Goal: Information Seeking & Learning: Learn about a topic

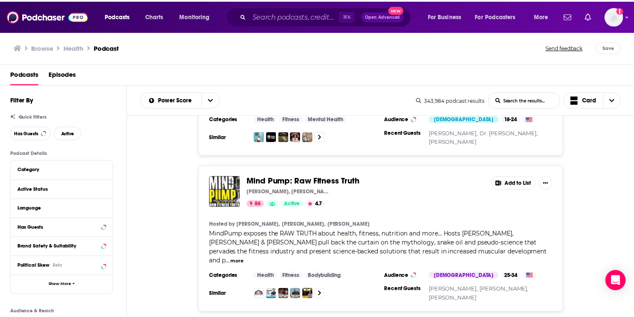
scroll to position [3364, 0]
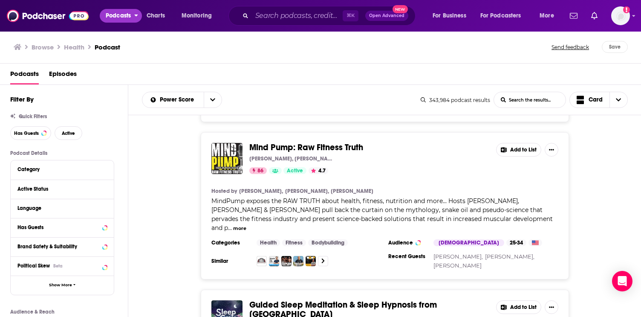
click at [118, 17] on span "Podcasts" at bounding box center [118, 16] width 25 height 12
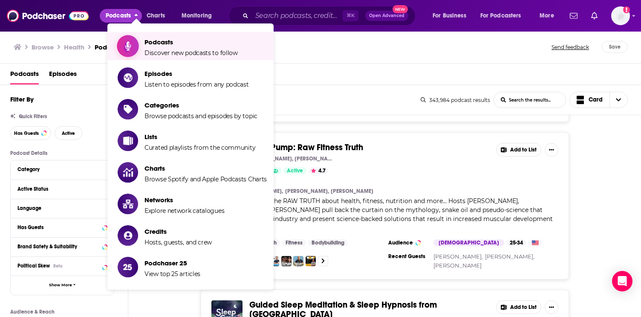
click at [129, 39] on span "Show item sub-menu" at bounding box center [128, 46] width 66 height 66
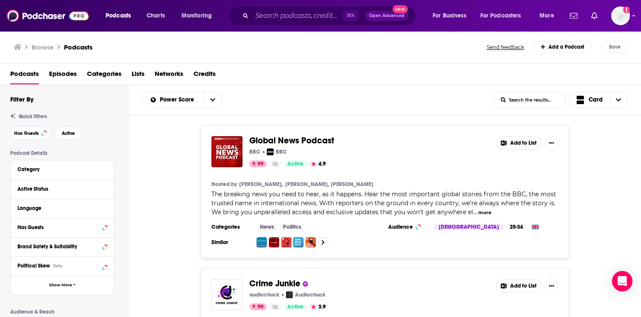
click at [100, 72] on span "Categories" at bounding box center [104, 75] width 35 height 17
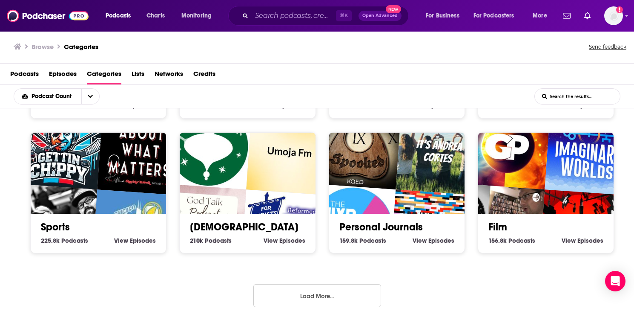
scroll to position [392, 0]
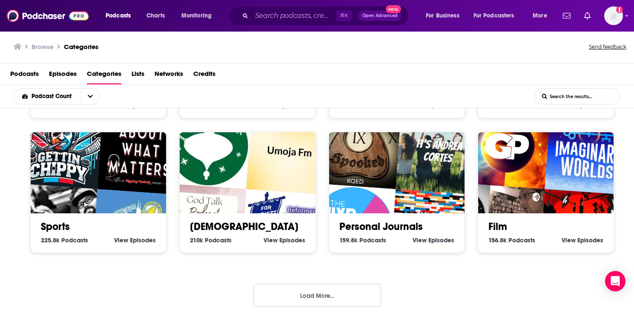
click at [345, 293] on button "Load More..." at bounding box center [317, 294] width 128 height 23
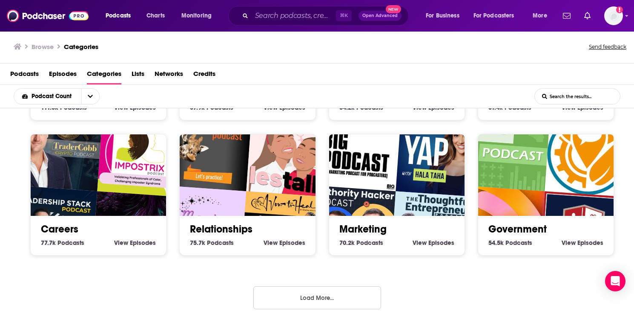
scroll to position [930, 0]
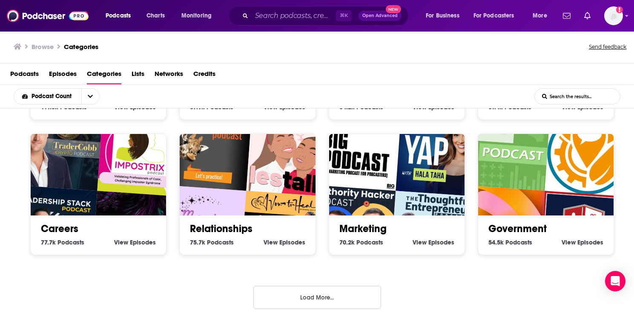
click at [348, 287] on button "Load More..." at bounding box center [317, 296] width 128 height 23
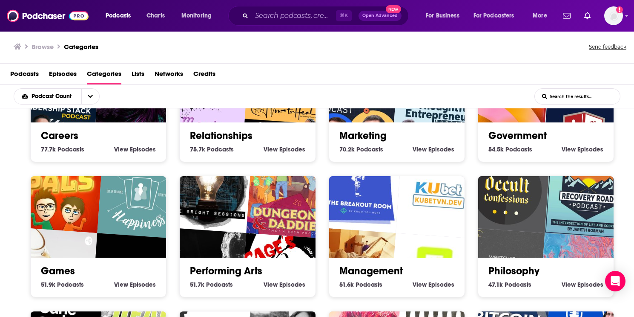
scroll to position [1024, 0]
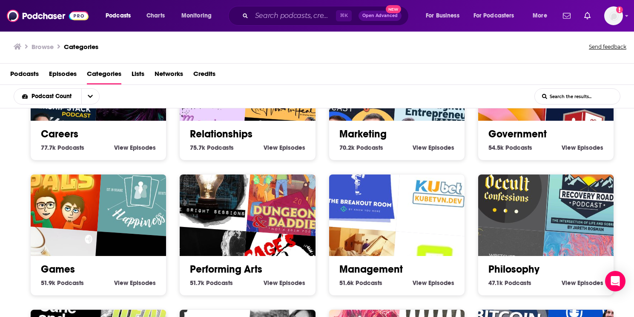
click at [581, 93] on input "List Search Input" at bounding box center [577, 96] width 85 height 15
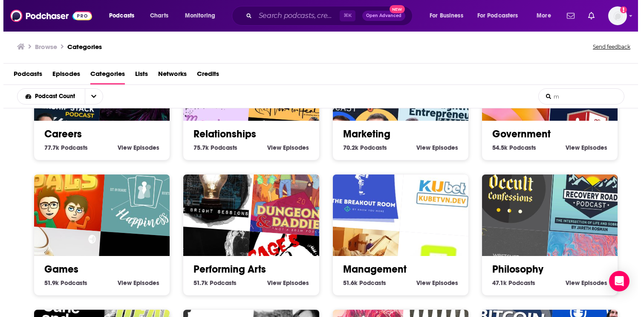
scroll to position [208, 0]
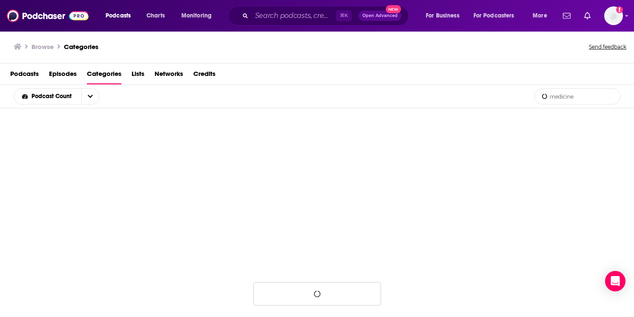
type input "medicine"
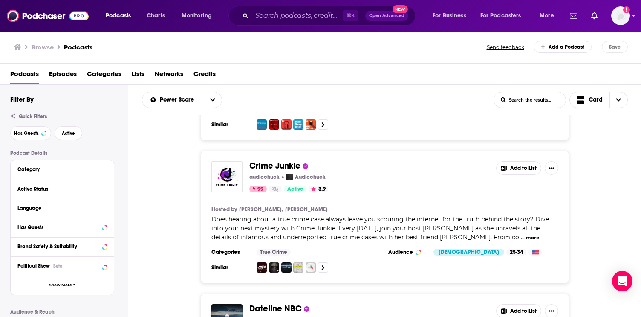
scroll to position [133, 0]
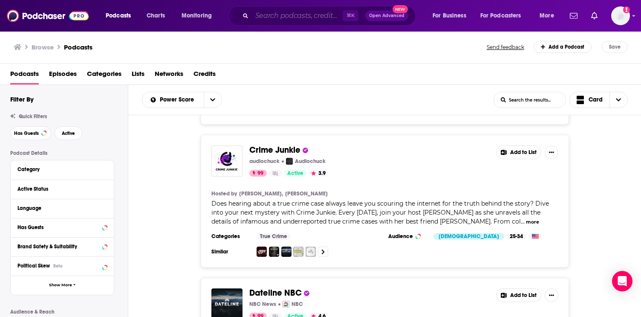
click at [298, 18] on input "Search podcasts, credits, & more..." at bounding box center [297, 16] width 91 height 14
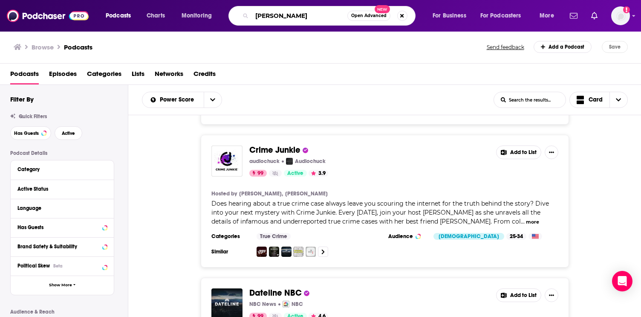
type input "[PERSON_NAME]"
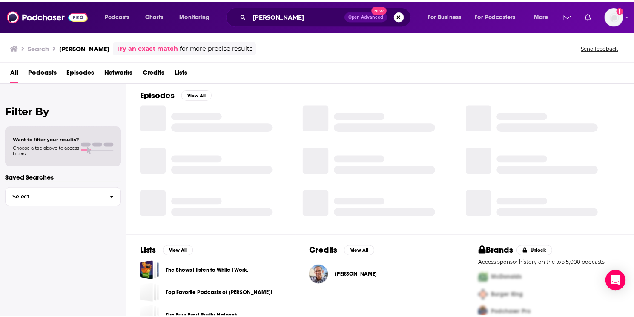
scroll to position [140, 0]
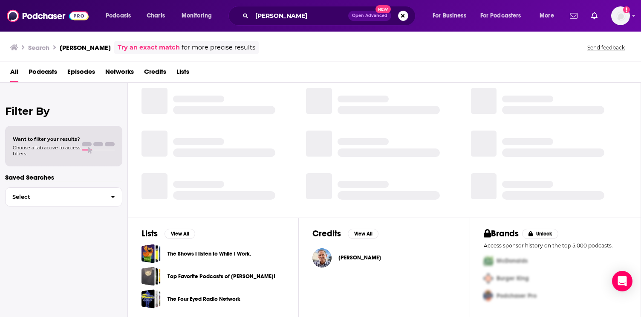
click at [351, 258] on span "[PERSON_NAME]" at bounding box center [359, 257] width 43 height 7
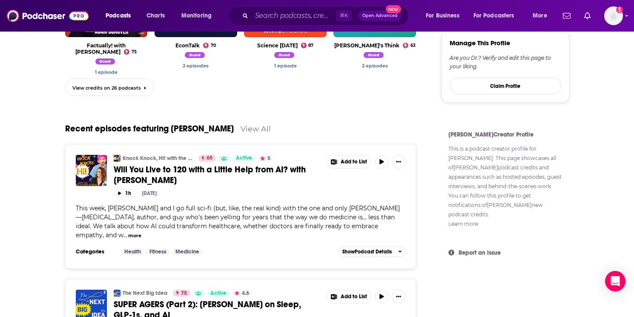
scroll to position [503, 0]
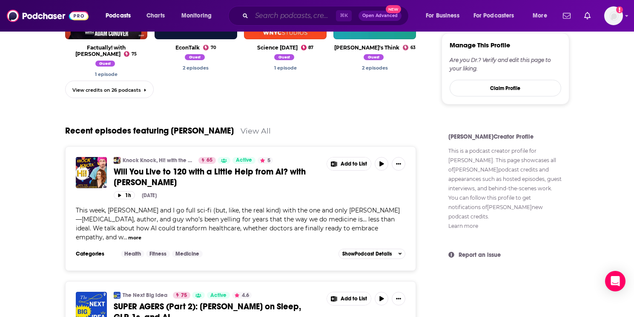
click at [316, 16] on input "Search podcasts, credits, & more..." at bounding box center [294, 16] width 84 height 14
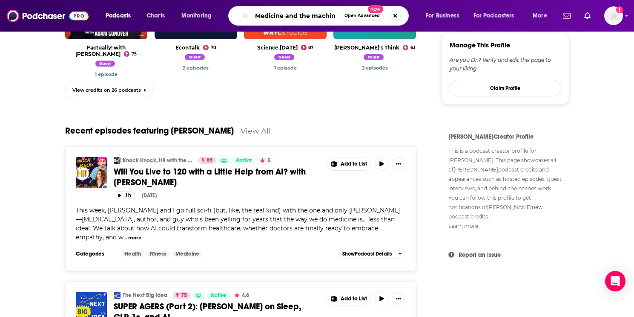
type input "Medicine and the machine"
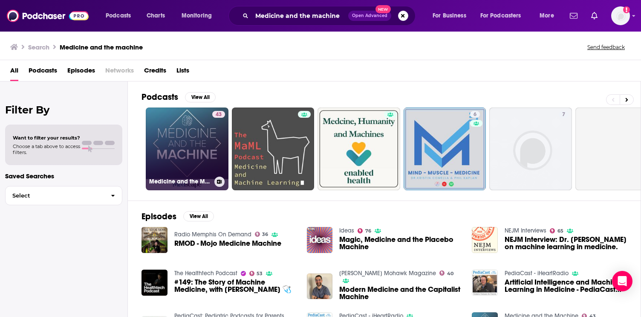
click at [207, 152] on link "43 Medicine and the Machine" at bounding box center [187, 148] width 83 height 83
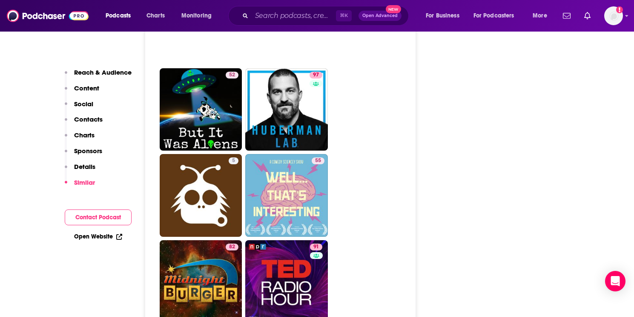
scroll to position [2943, 0]
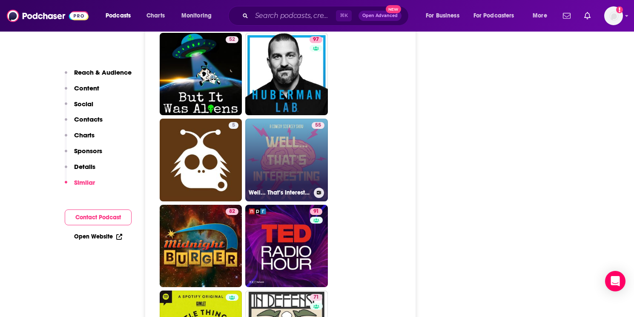
click at [307, 118] on link "55 Well... That’s Interesting" at bounding box center [286, 159] width 83 height 83
type input "[URL][DOMAIN_NAME]"
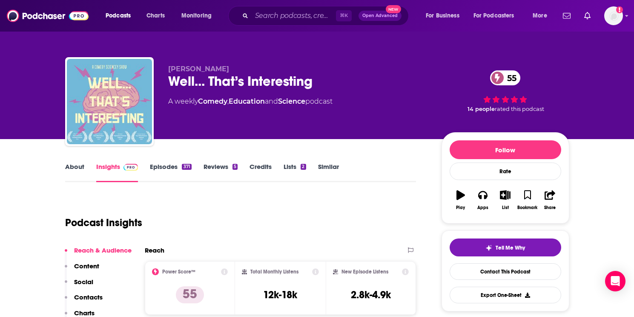
click at [75, 164] on link "About" at bounding box center [74, 172] width 19 height 20
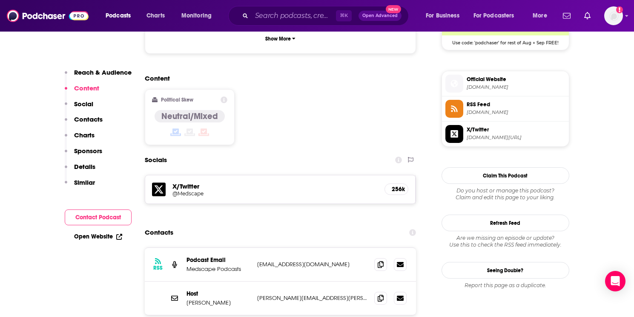
scroll to position [626, 0]
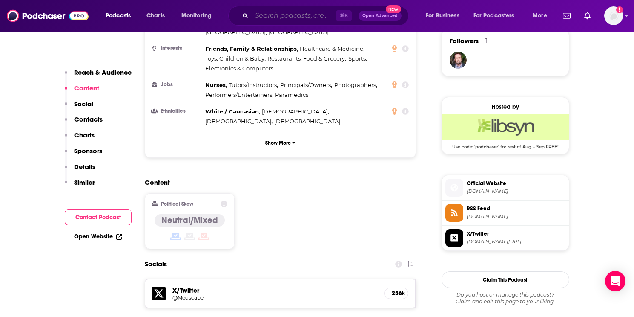
click at [306, 16] on input "Search podcasts, credits, & more..." at bounding box center [294, 16] width 84 height 14
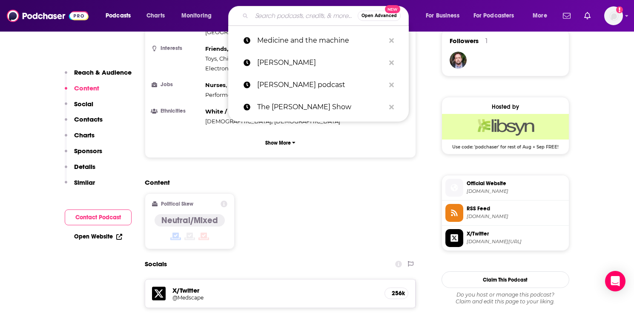
click at [306, 16] on input "Search podcasts, credits, & more..." at bounding box center [305, 16] width 106 height 14
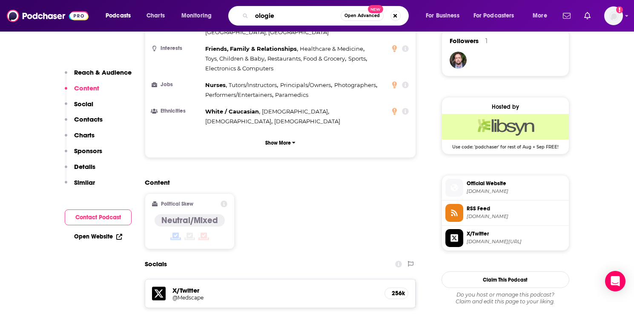
type input "ologies"
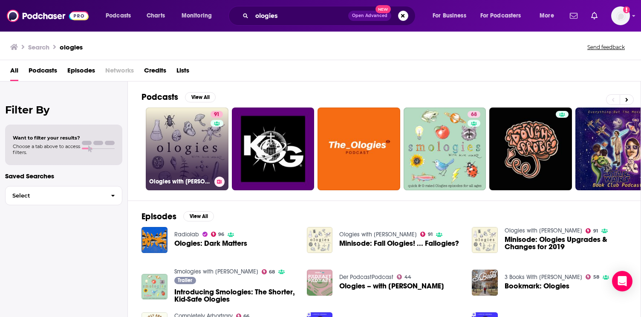
click at [204, 174] on link "91 Ologies with [PERSON_NAME]" at bounding box center [187, 148] width 83 height 83
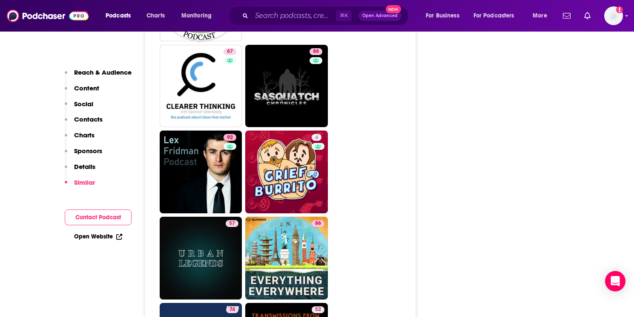
scroll to position [3209, 0]
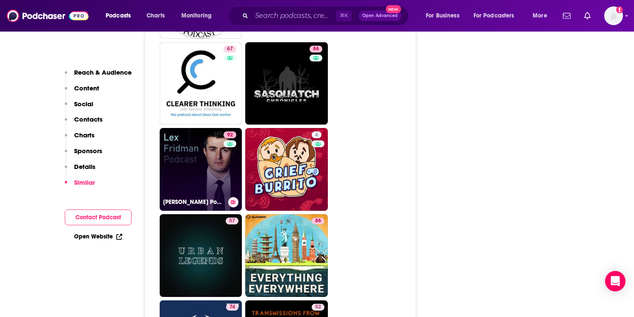
click at [227, 145] on div "92" at bounding box center [231, 164] width 15 height 66
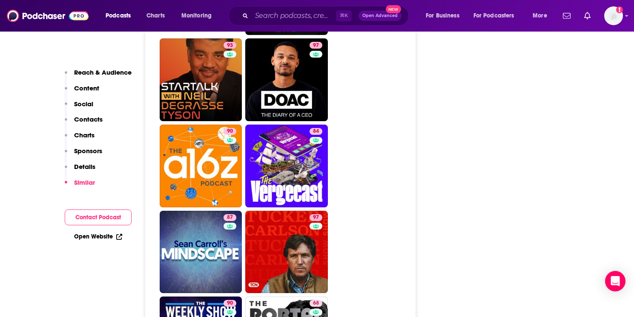
scroll to position [2122, 0]
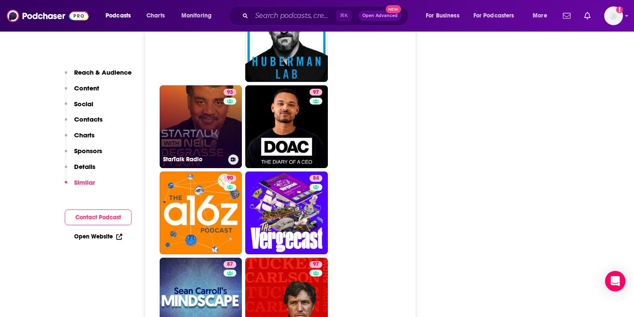
click at [207, 88] on link "93 StarTalk Radio" at bounding box center [201, 126] width 83 height 83
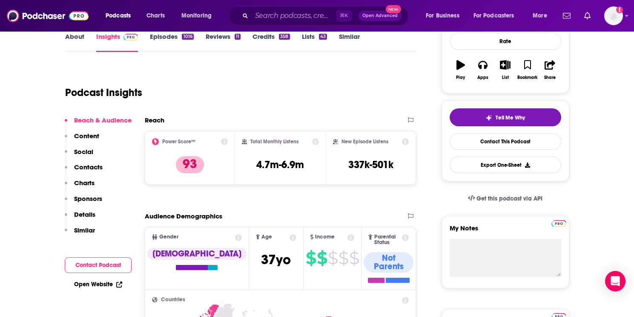
scroll to position [131, 0]
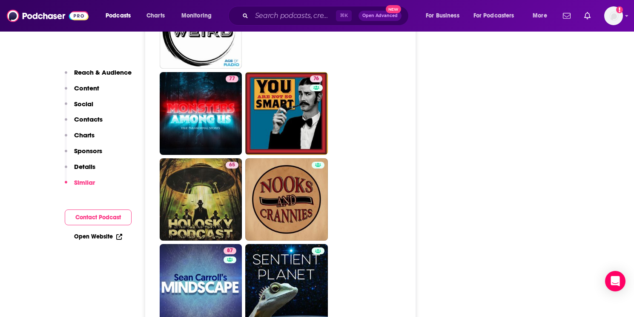
scroll to position [2996, 0]
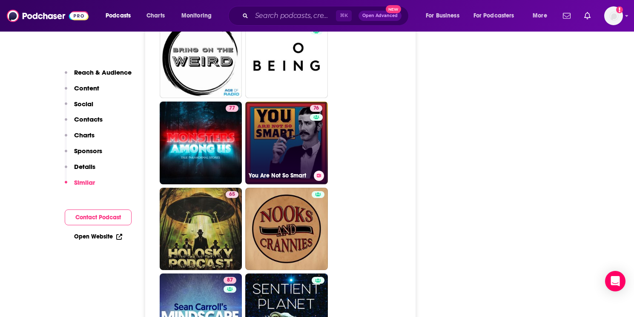
click at [295, 101] on link "76 You Are Not So Smart" at bounding box center [286, 142] width 83 height 83
type input "[URL][DOMAIN_NAME]"
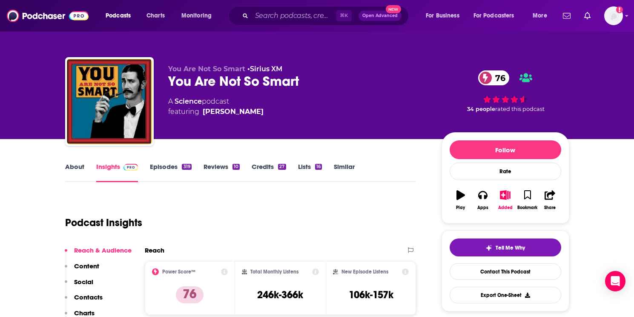
click at [80, 167] on link "About" at bounding box center [74, 172] width 19 height 20
